Goal: Transaction & Acquisition: Purchase product/service

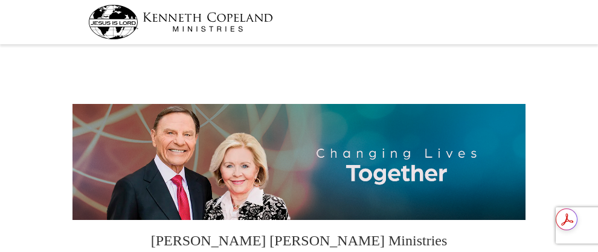
select select "NM"
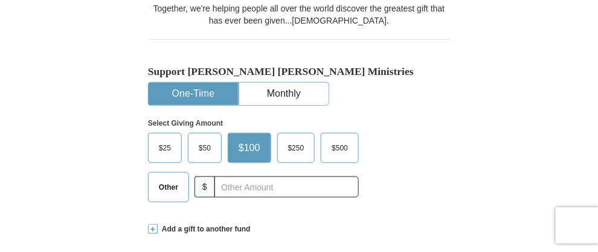
scroll to position [281, 0]
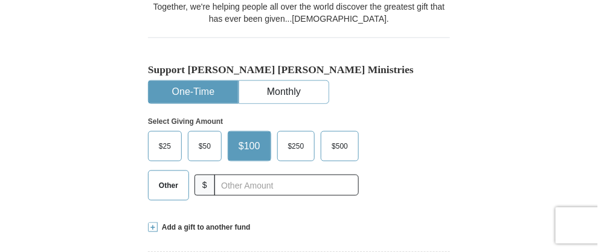
click at [184, 98] on button "One-Time" at bounding box center [193, 92] width 89 height 22
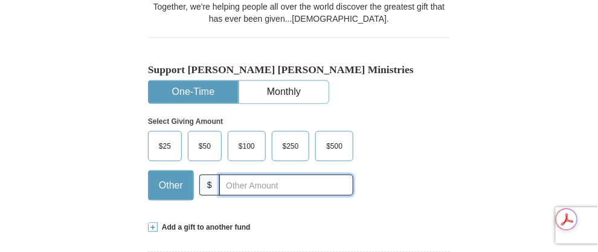
click at [220, 192] on input "text" at bounding box center [286, 184] width 134 height 21
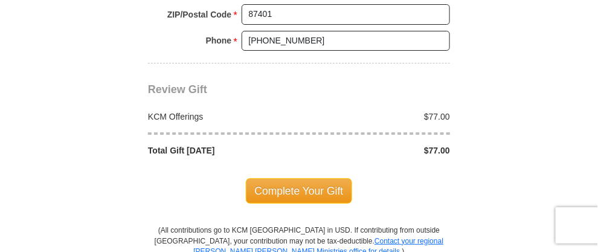
scroll to position [1066, 0]
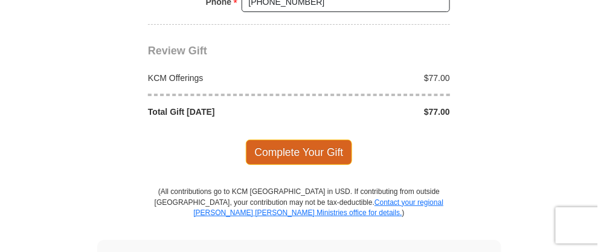
type input "77.00"
click at [297, 153] on span "Complete Your Gift" at bounding box center [299, 151] width 107 height 25
